Goal: Information Seeking & Learning: Learn about a topic

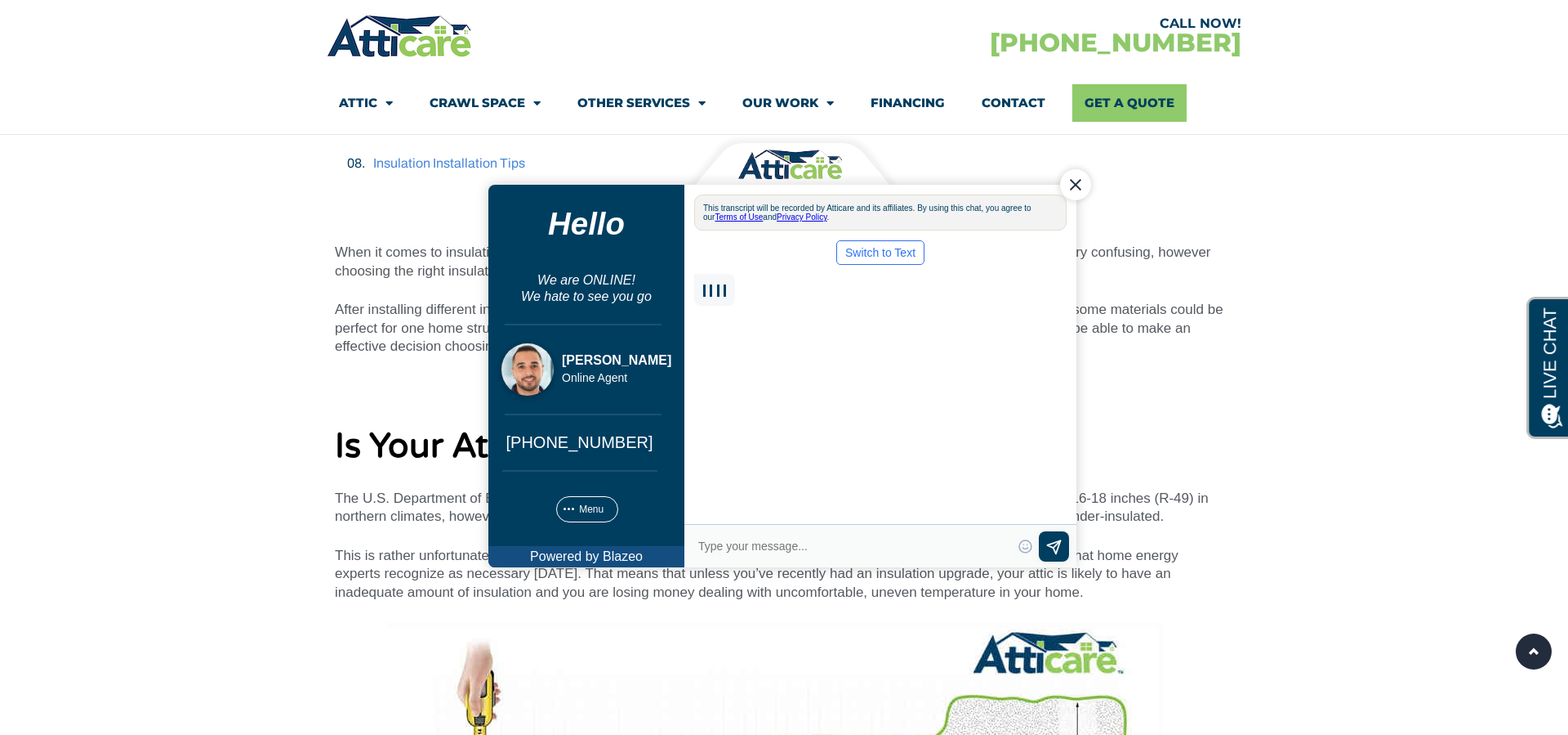
click at [1078, 189] on div "Close Chat" at bounding box center [1076, 184] width 31 height 31
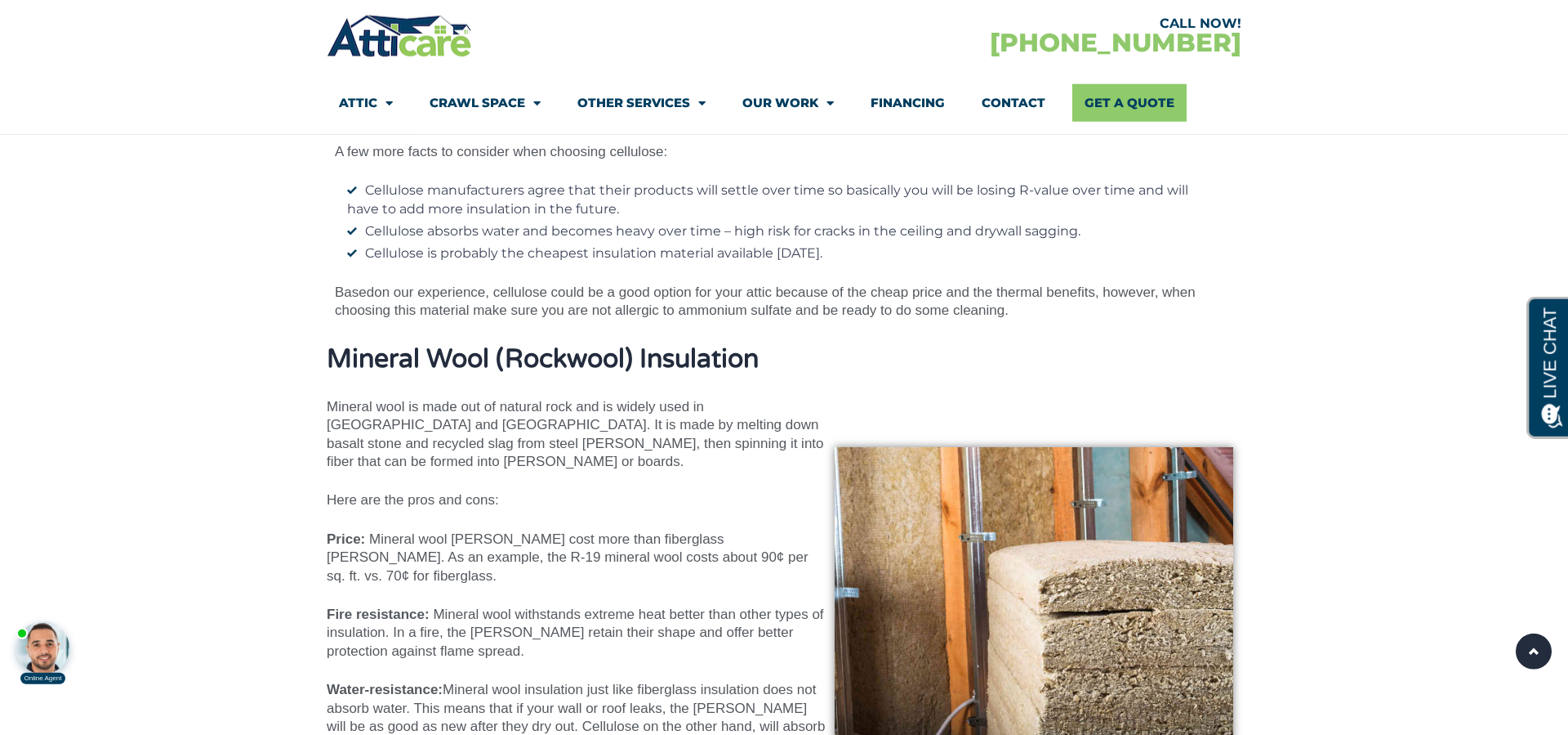
scroll to position [6919, 0]
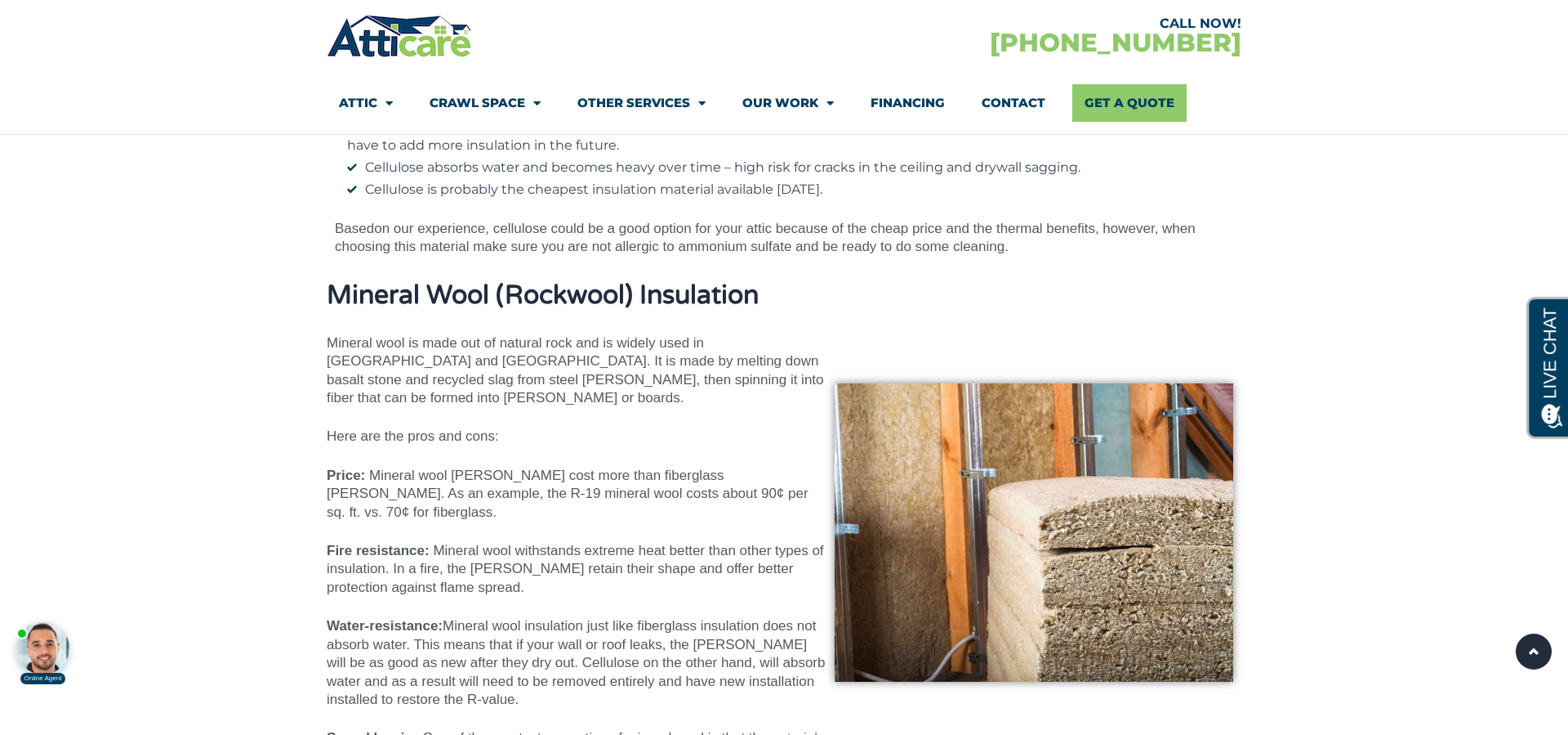
click at [409, 439] on span "Here are the pros and cons:" at bounding box center [413, 436] width 172 height 15
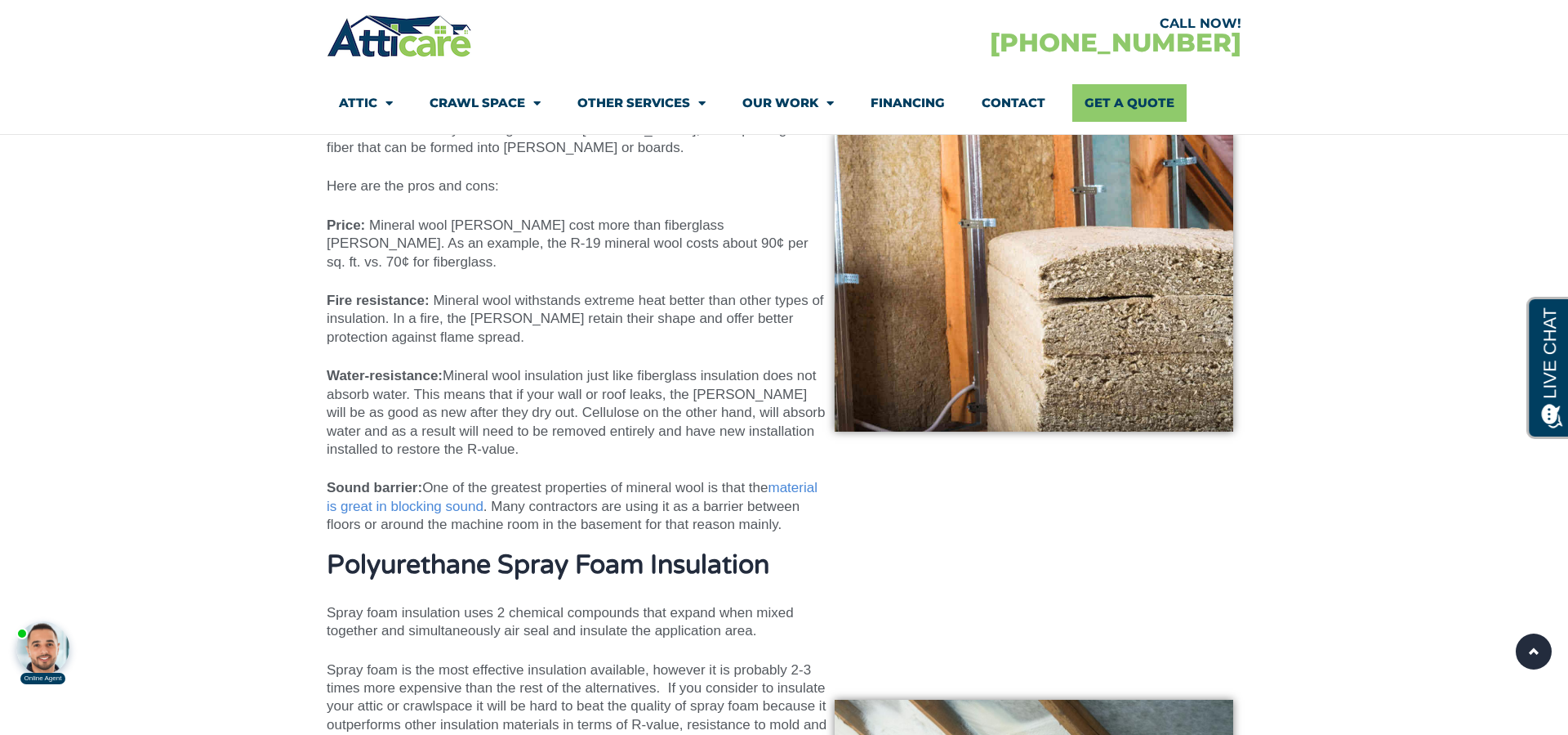
scroll to position [7502, 0]
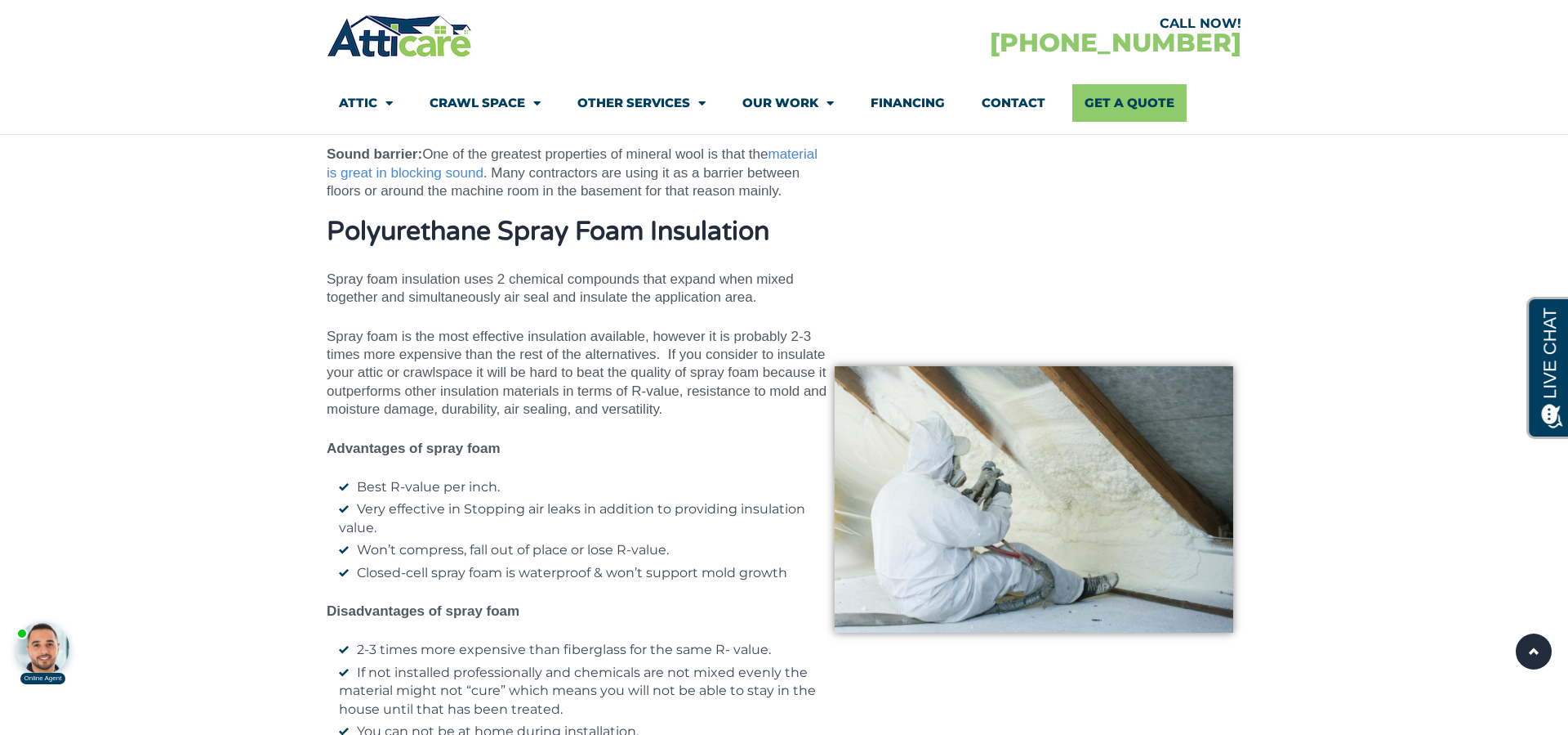
click at [536, 281] on p "Spray foam insulation uses 2 chemical compounds that expand when mixed together…" at bounding box center [576, 289] width 500 height 37
drag, startPoint x: 448, startPoint y: 444, endPoint x: 424, endPoint y: 440, distance: 24.3
click at [375, 403] on div "Polyurethane Spray Foam Insulation​ Spray foam insulation uses 2 chemical compo…" at bounding box center [576, 500] width 500 height 564
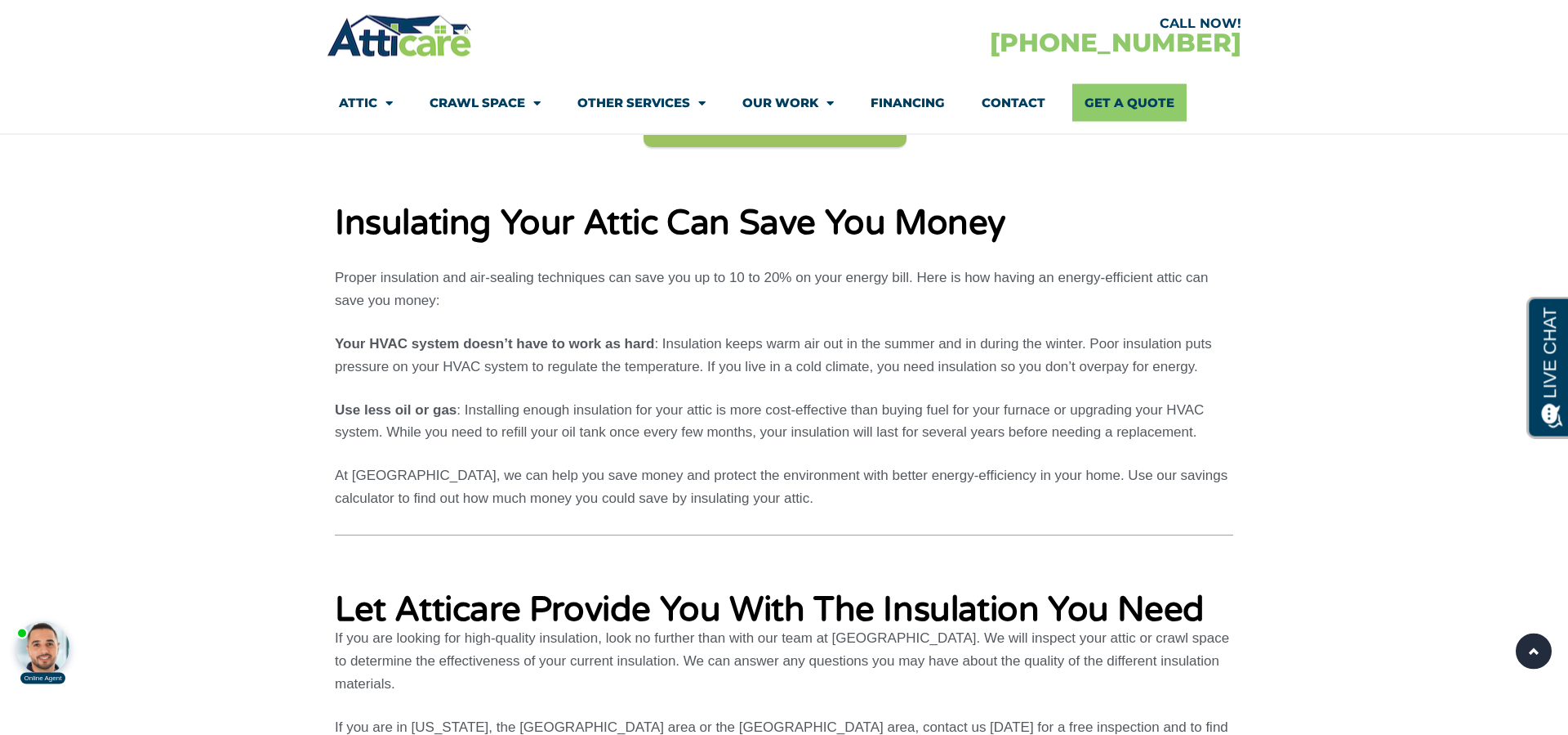
scroll to position [10337, 0]
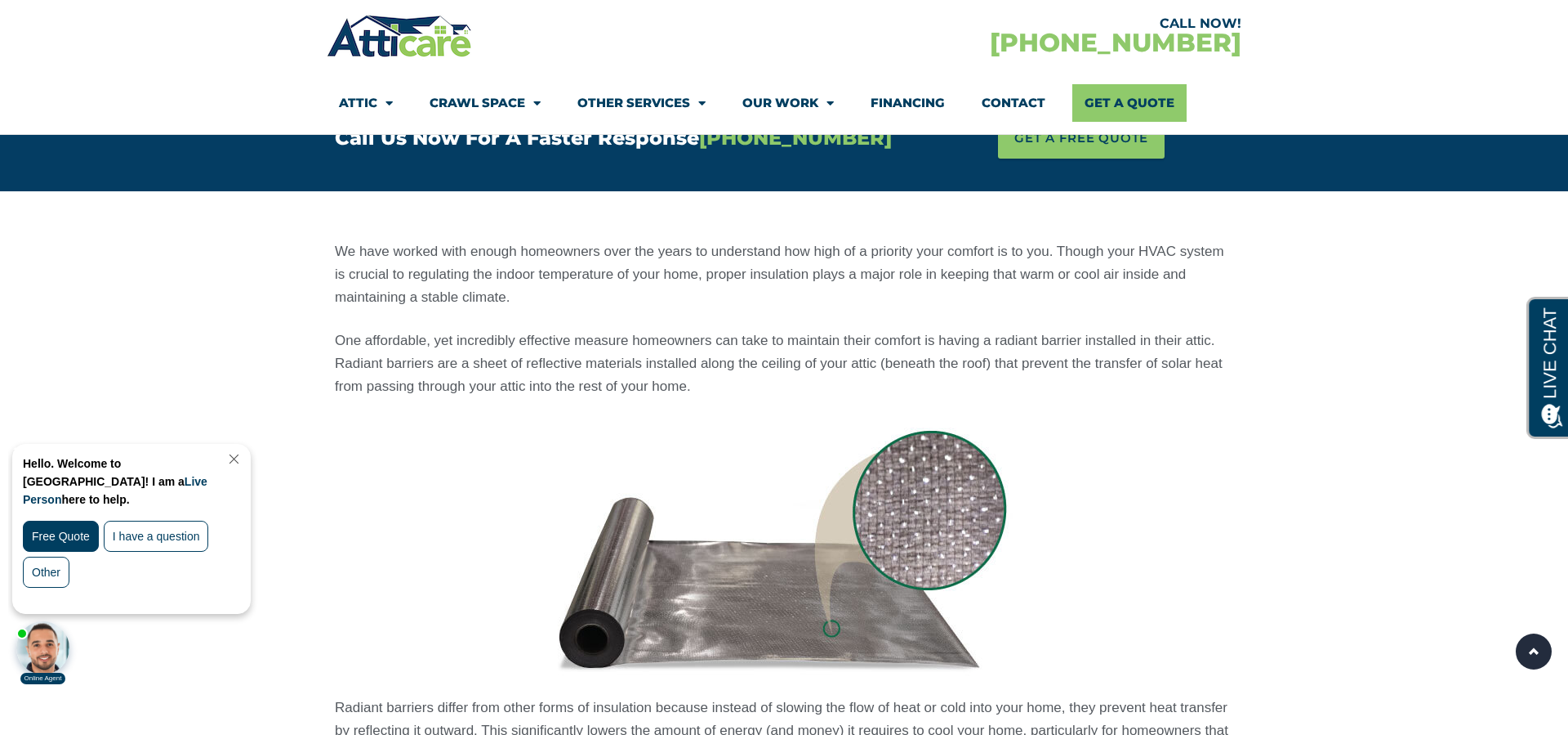
scroll to position [1584, 0]
